Goal: Transaction & Acquisition: Purchase product/service

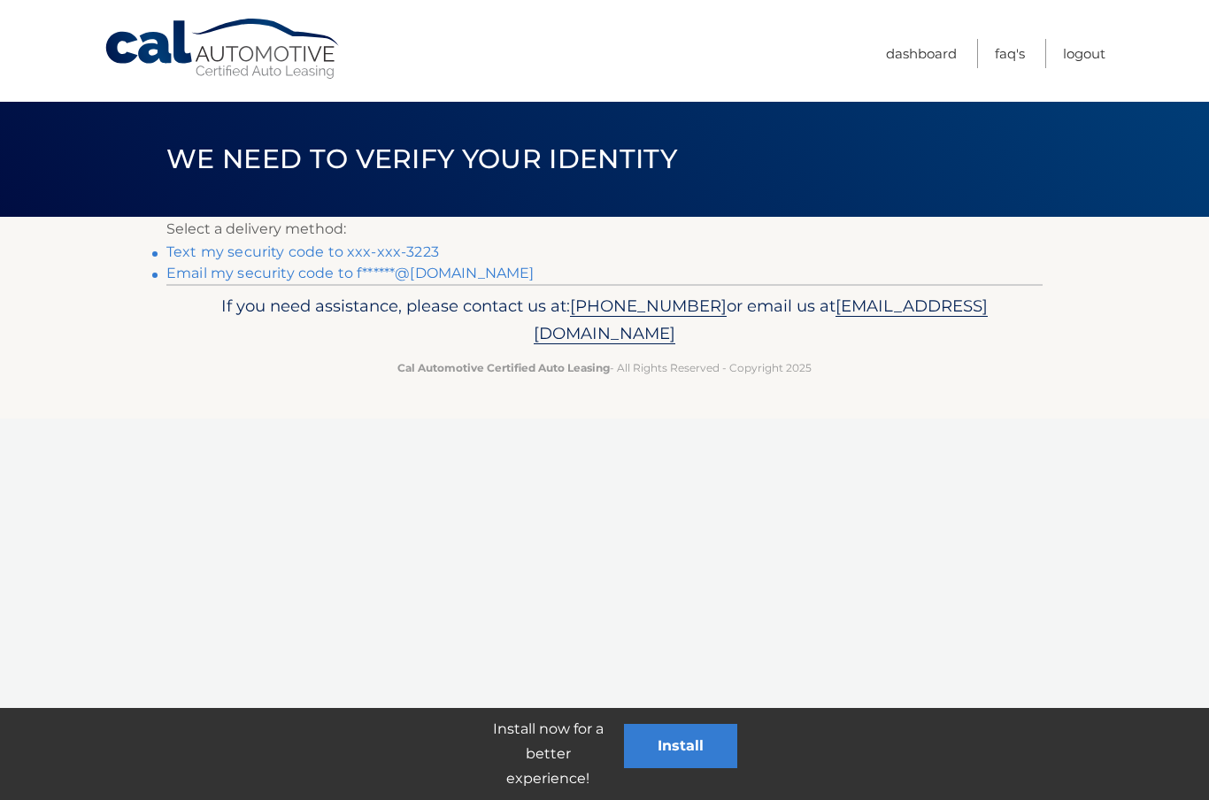
click at [248, 252] on link "Text my security code to xxx-xxx-3223" at bounding box center [302, 251] width 273 height 17
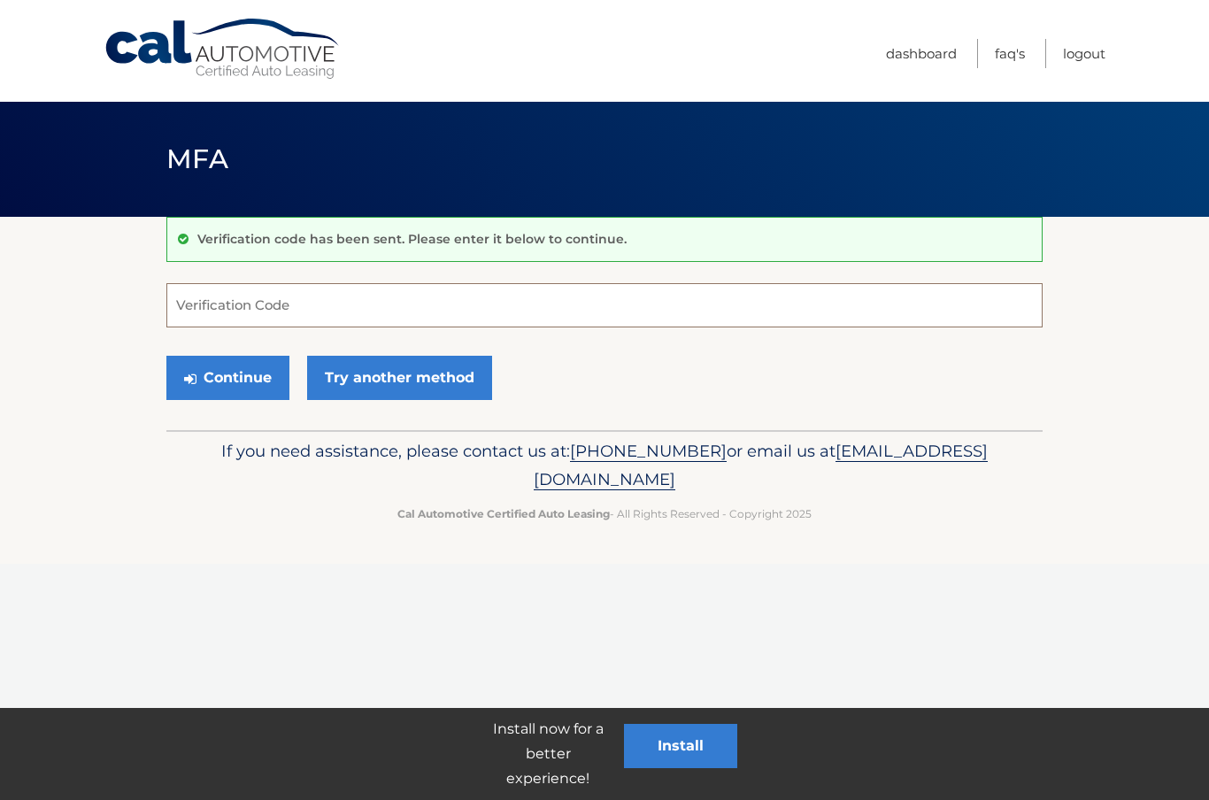
click at [286, 305] on input "Verification Code" at bounding box center [604, 305] width 876 height 44
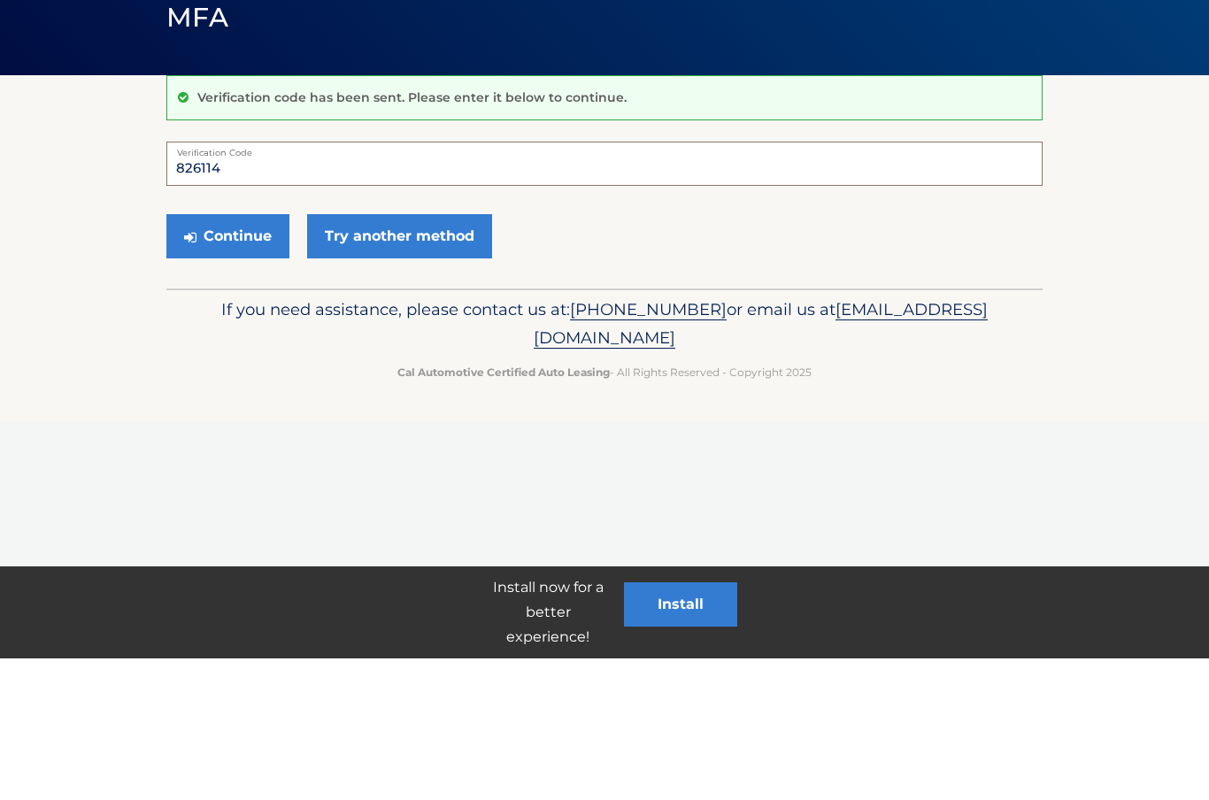
type input "826114"
click at [247, 356] on button "Continue" at bounding box center [227, 378] width 123 height 44
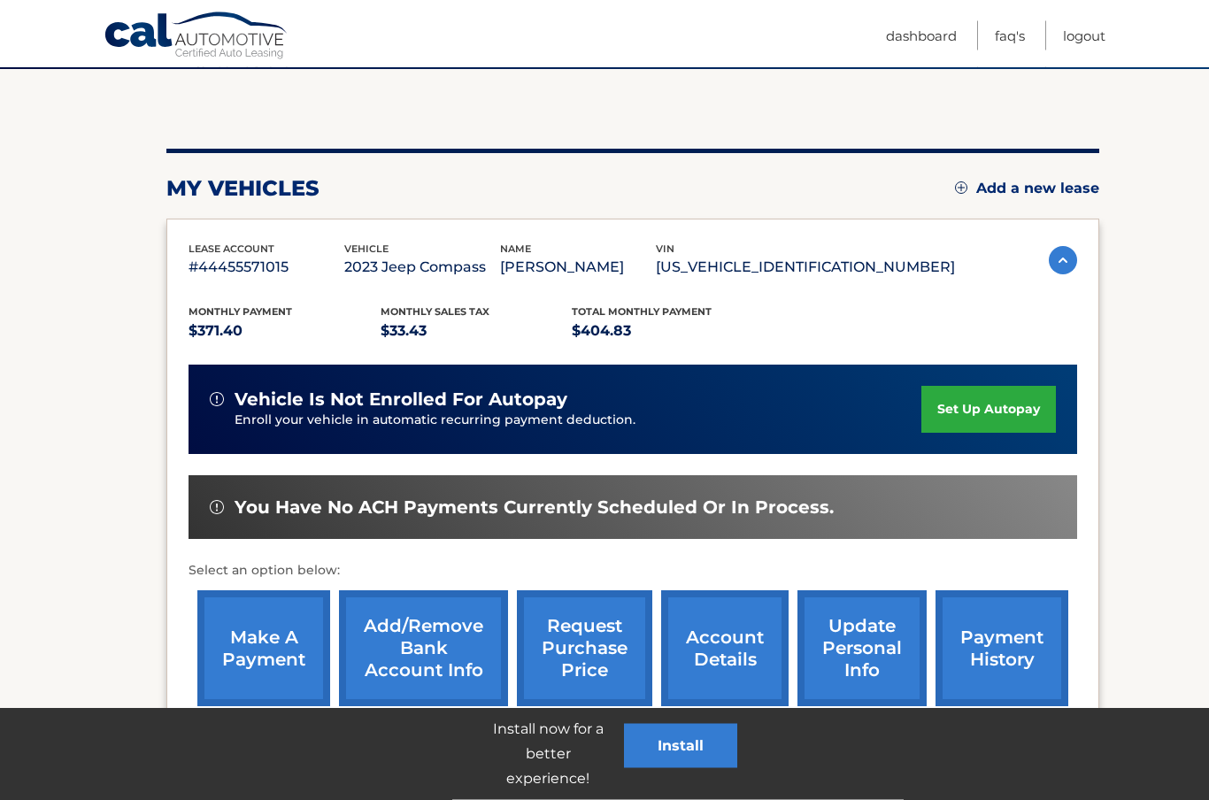
scroll to position [148, 0]
click at [272, 638] on link "make a payment" at bounding box center [263, 648] width 133 height 116
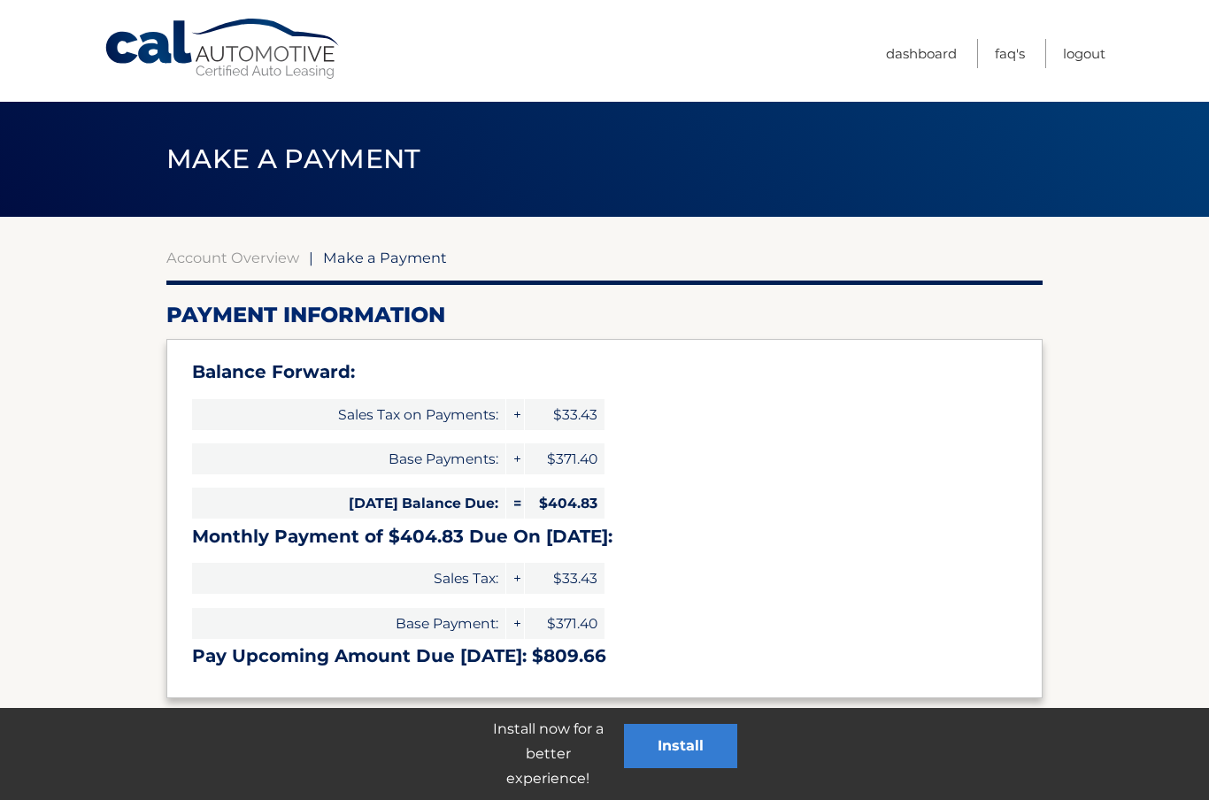
select select "NTZlMjIyOGQtZWVhMi00Mjc1LTlhNzgtYTA5YzA4ZWYxYjUx"
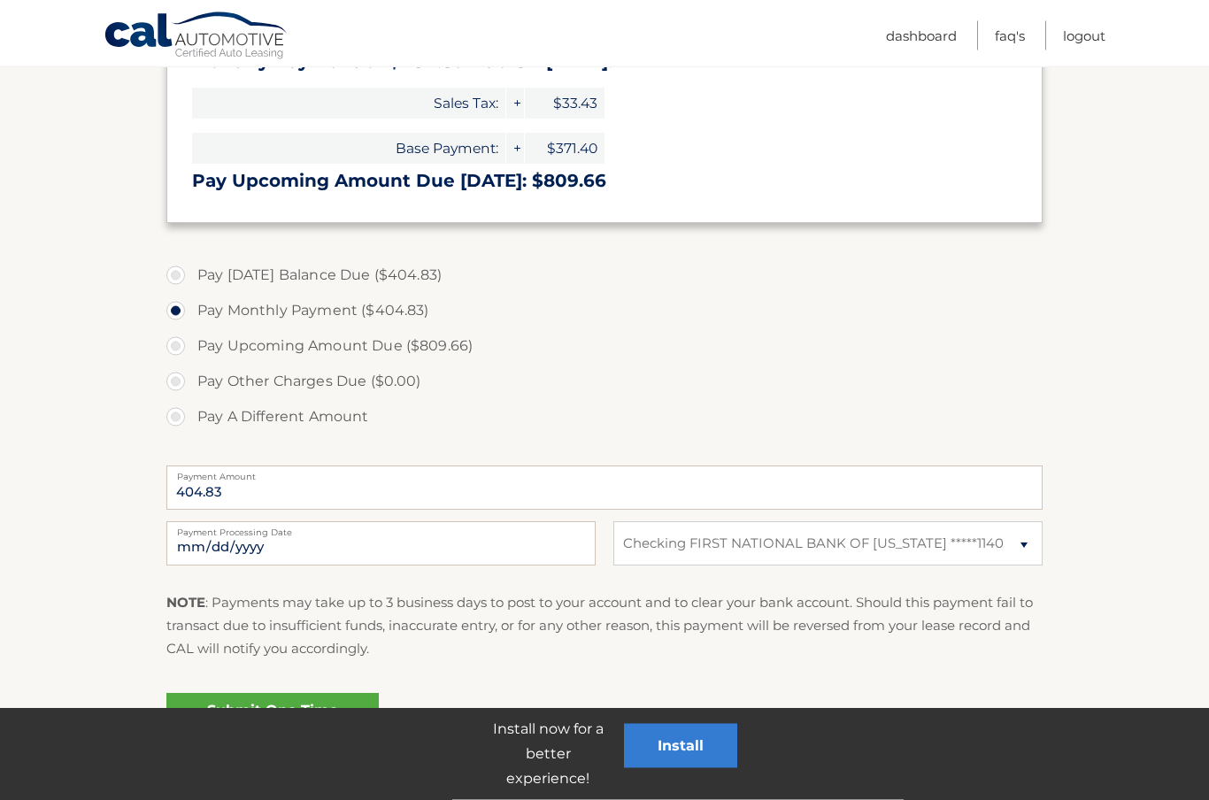
scroll to position [507, 0]
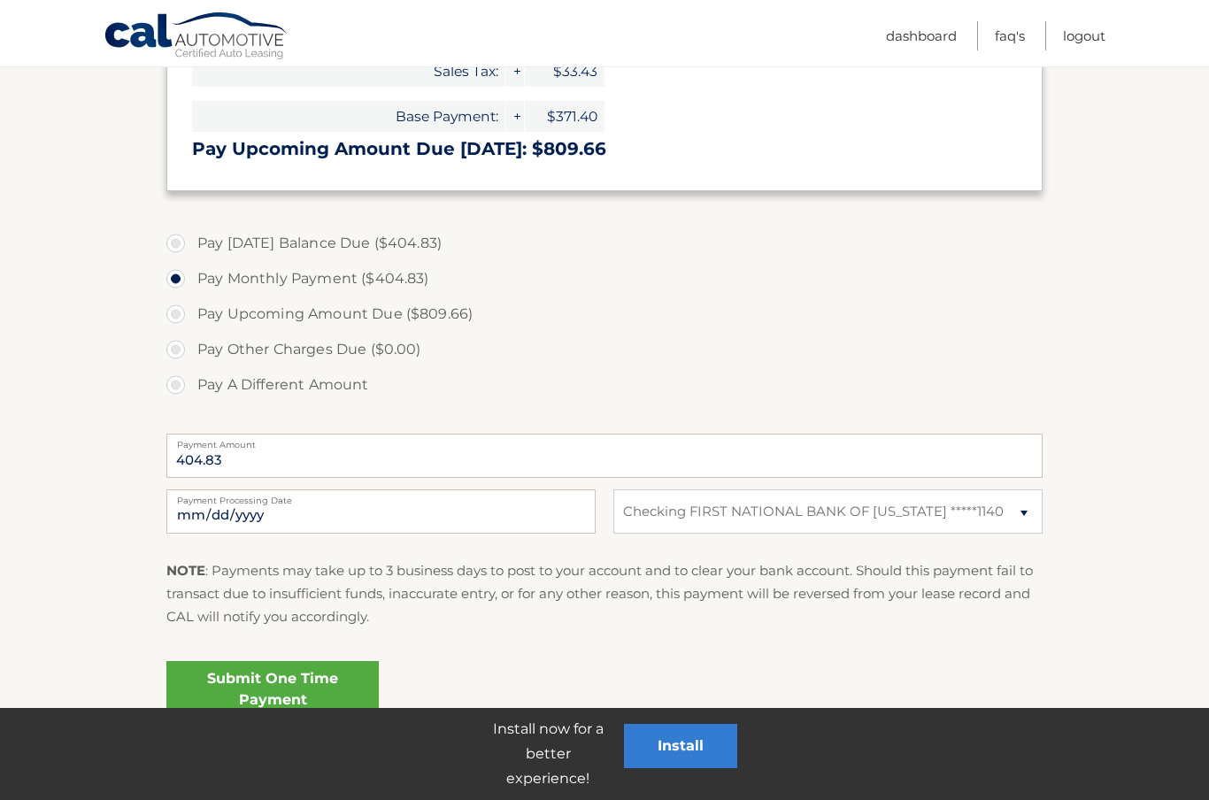
click at [324, 669] on link "Submit One Time Payment" at bounding box center [272, 689] width 212 height 57
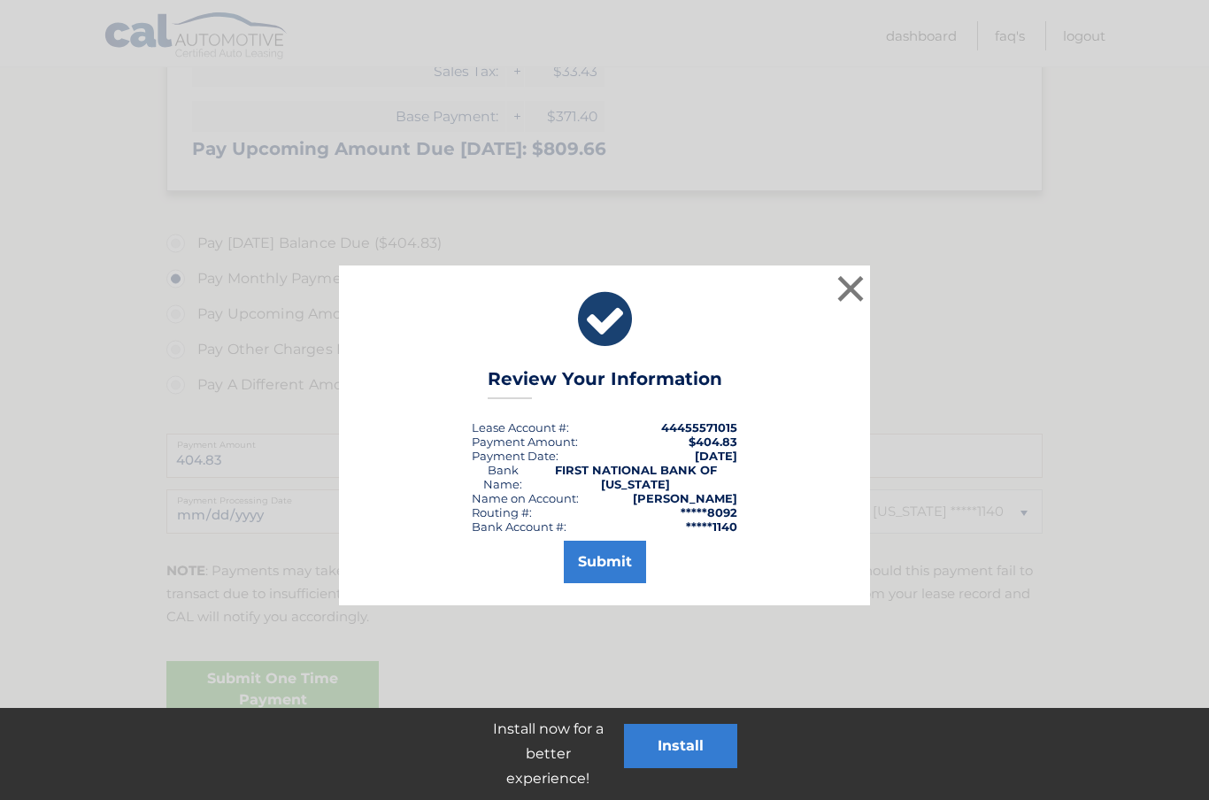
click at [618, 563] on button "Submit" at bounding box center [605, 562] width 82 height 42
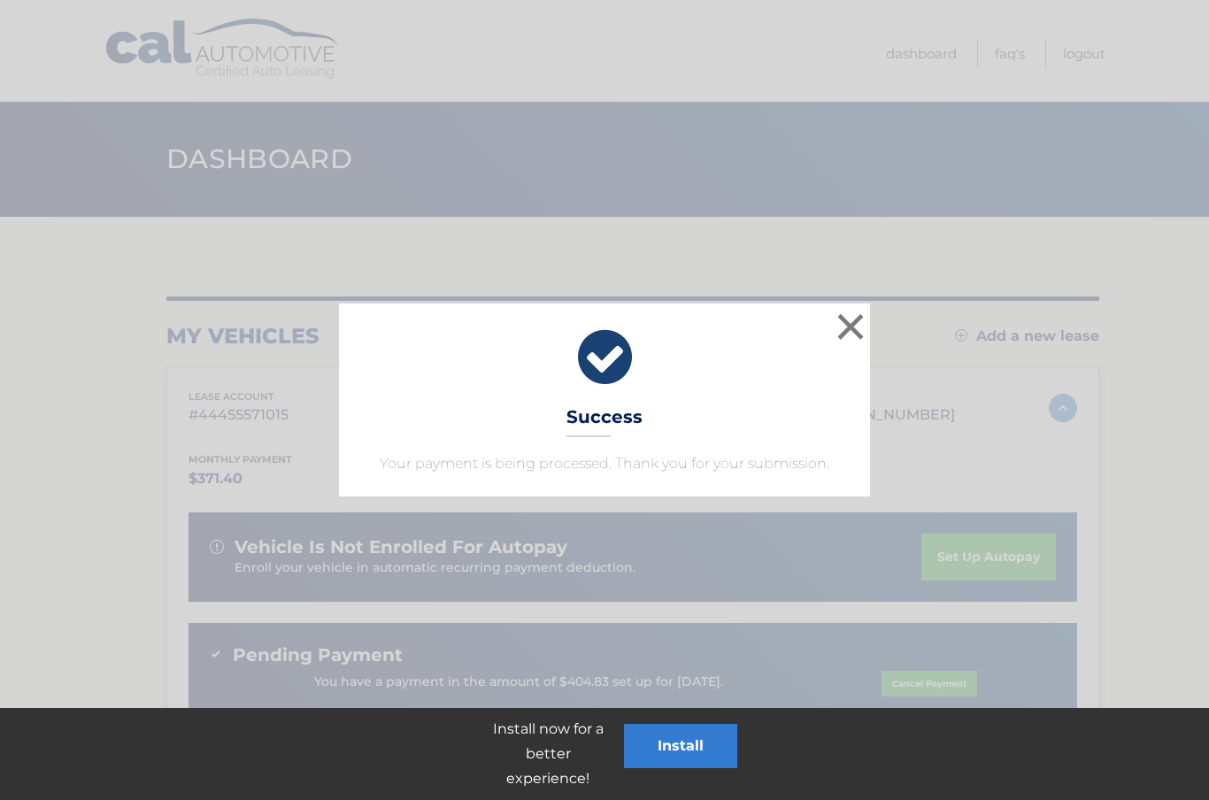
click at [854, 323] on button "×" at bounding box center [850, 326] width 35 height 35
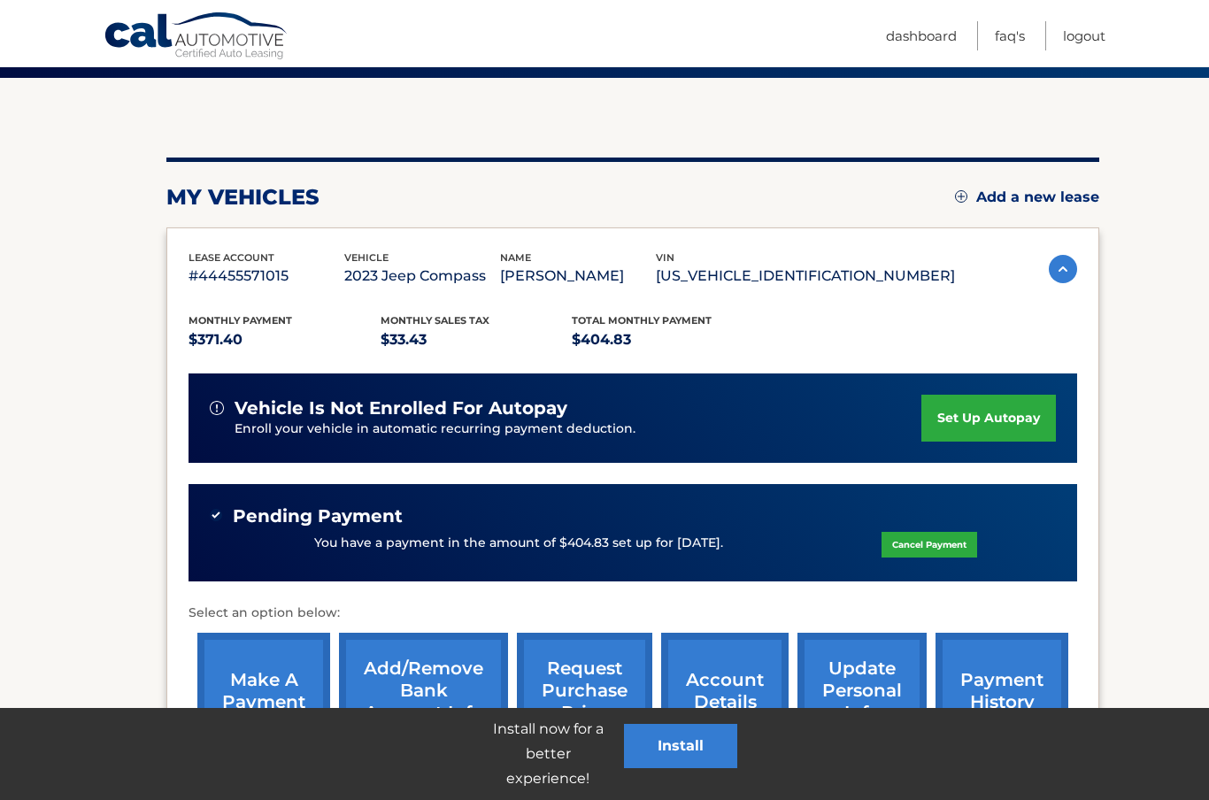
scroll to position [139, 0]
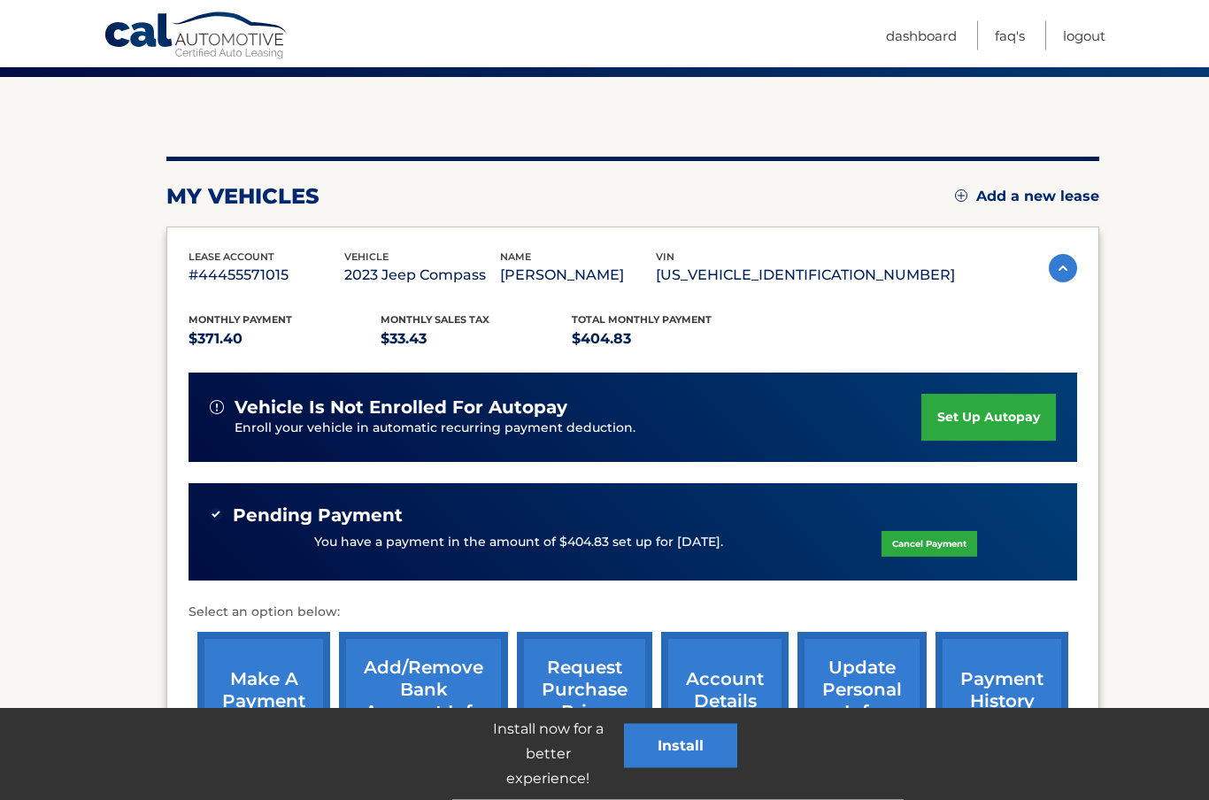
click at [1091, 35] on link "Logout" at bounding box center [1084, 35] width 42 height 29
